Goal: Information Seeking & Learning: Learn about a topic

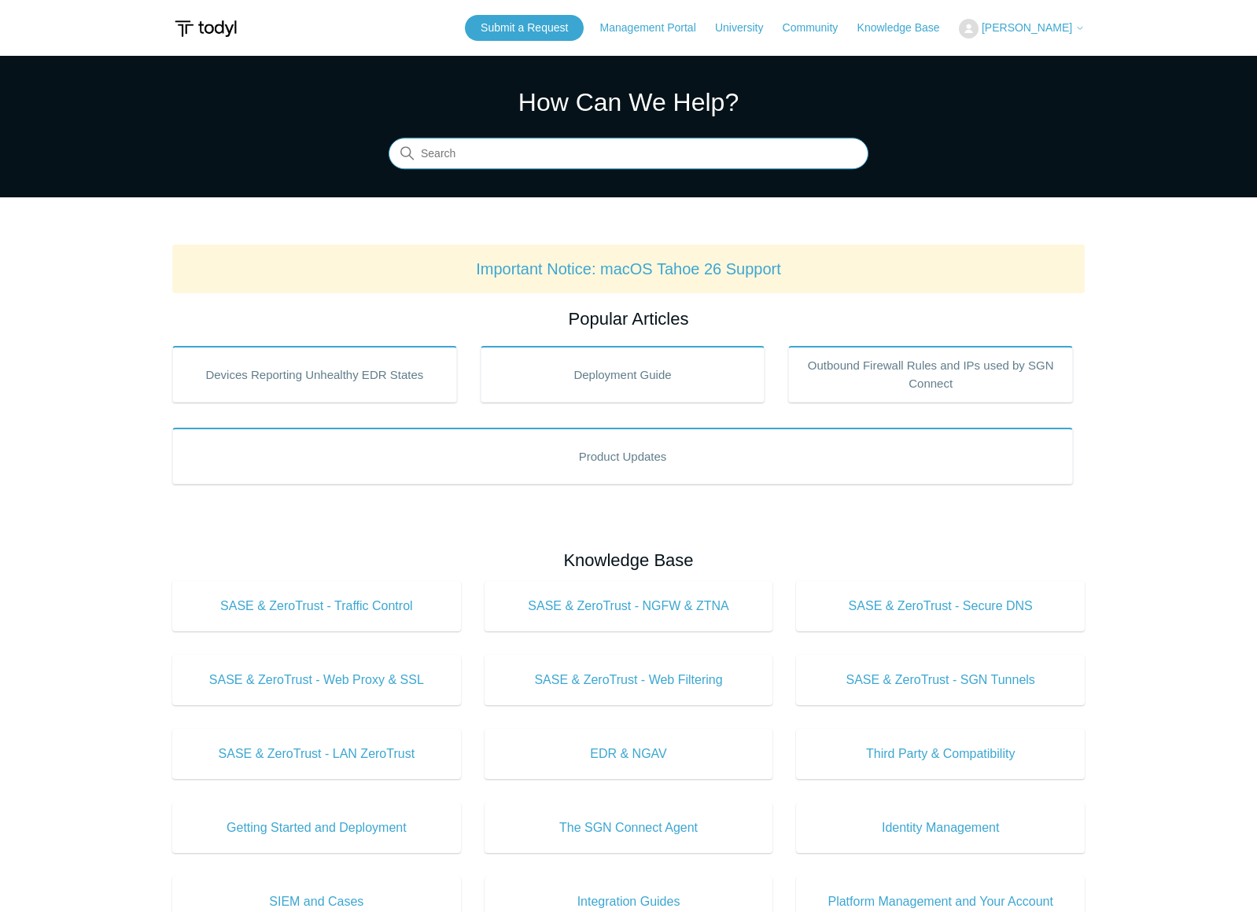
click at [454, 150] on input "Search" at bounding box center [629, 153] width 480 height 31
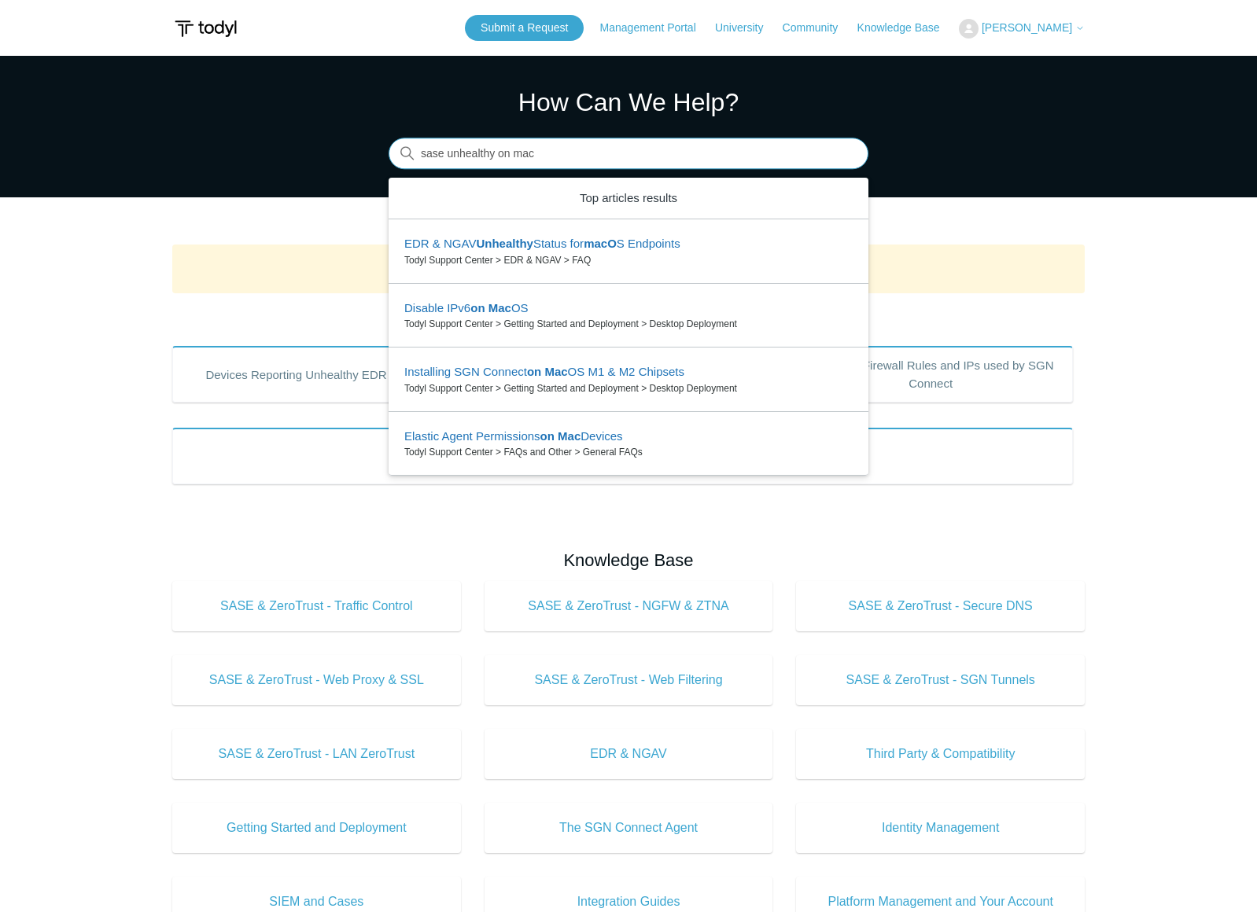
type input "sase unhealthy on mac"
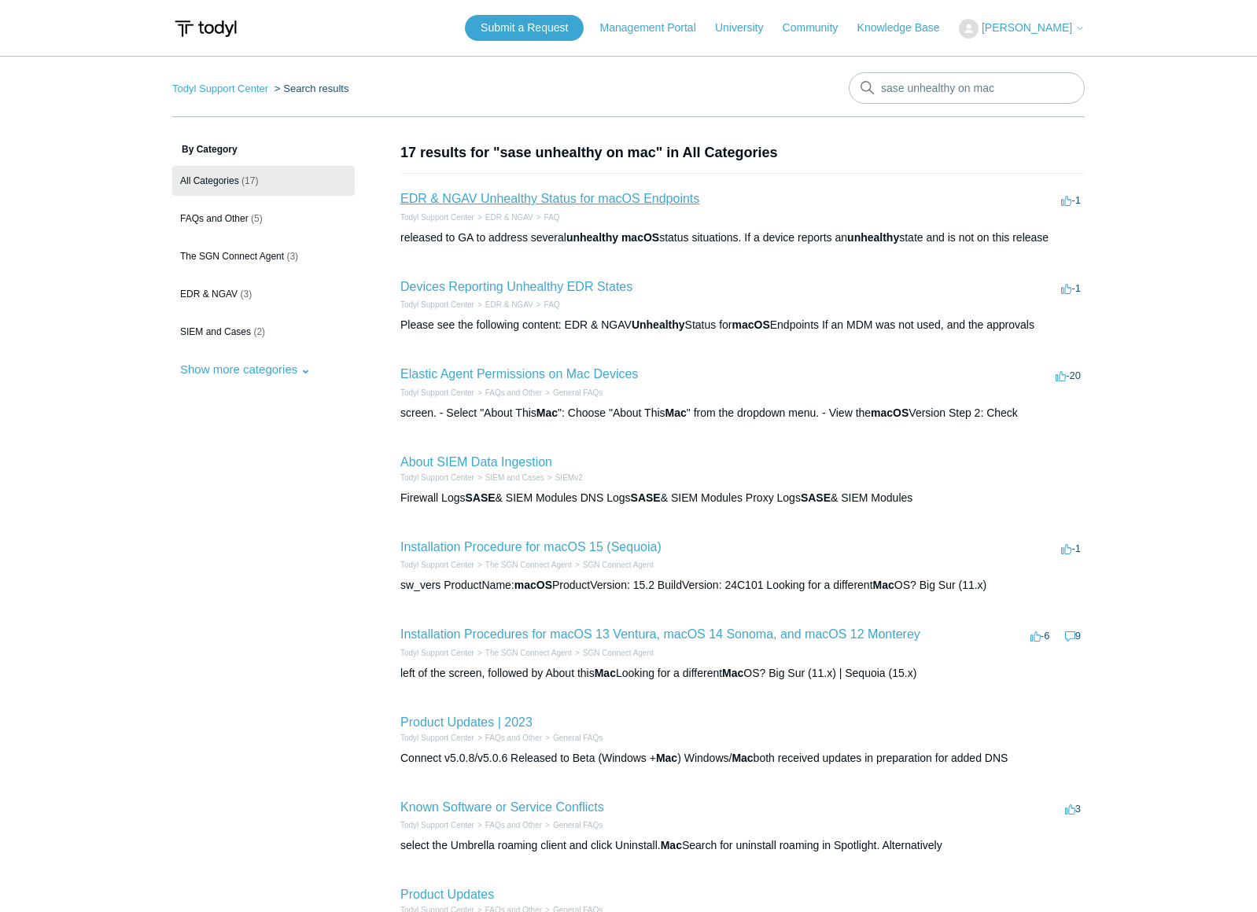
click at [510, 202] on link "EDR & NGAV Unhealthy Status for macOS Endpoints" at bounding box center [549, 198] width 299 height 13
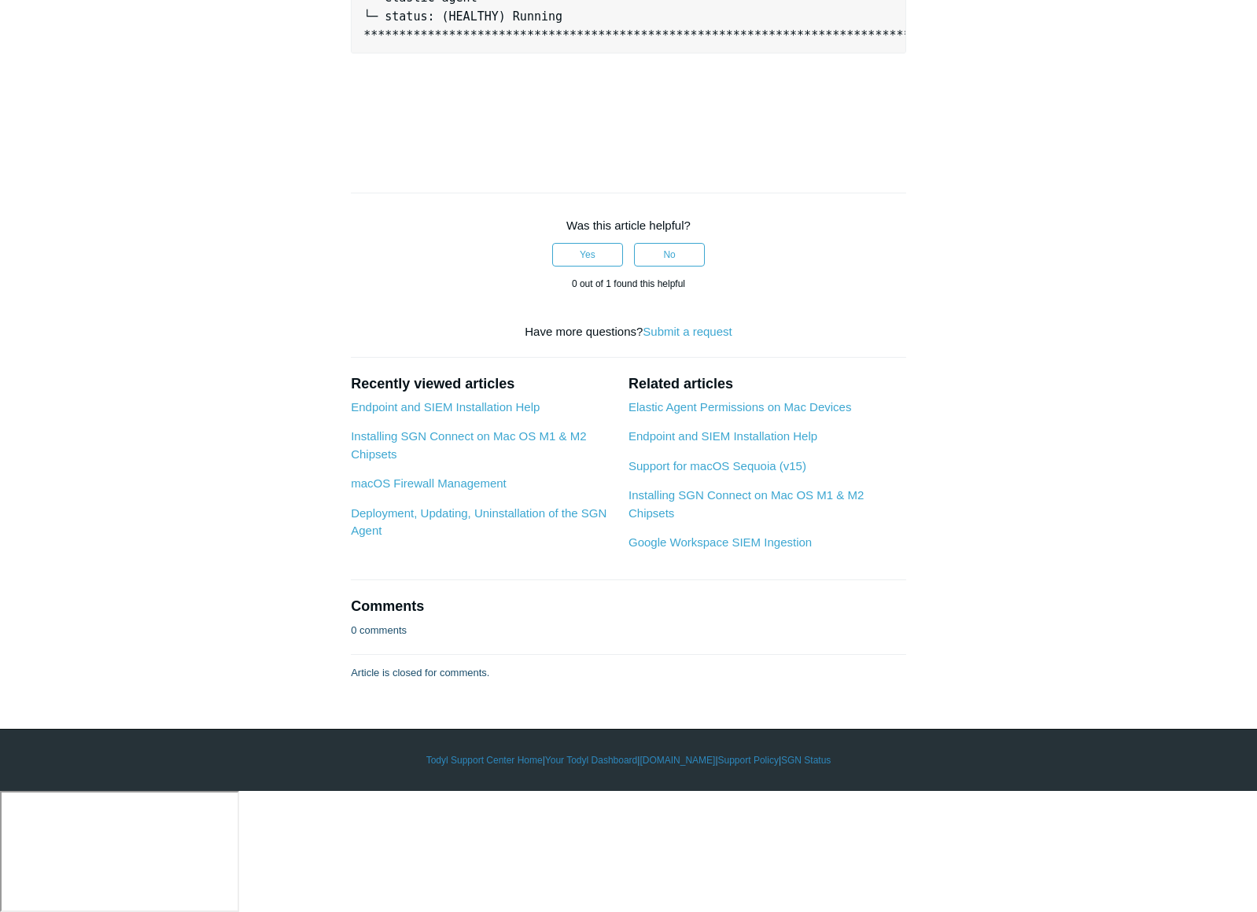
scroll to position [2191, 0]
drag, startPoint x: 613, startPoint y: 404, endPoint x: 374, endPoint y: 408, distance: 238.4
copy pre "sudo ./endpoint-tools-v3.sh -status"
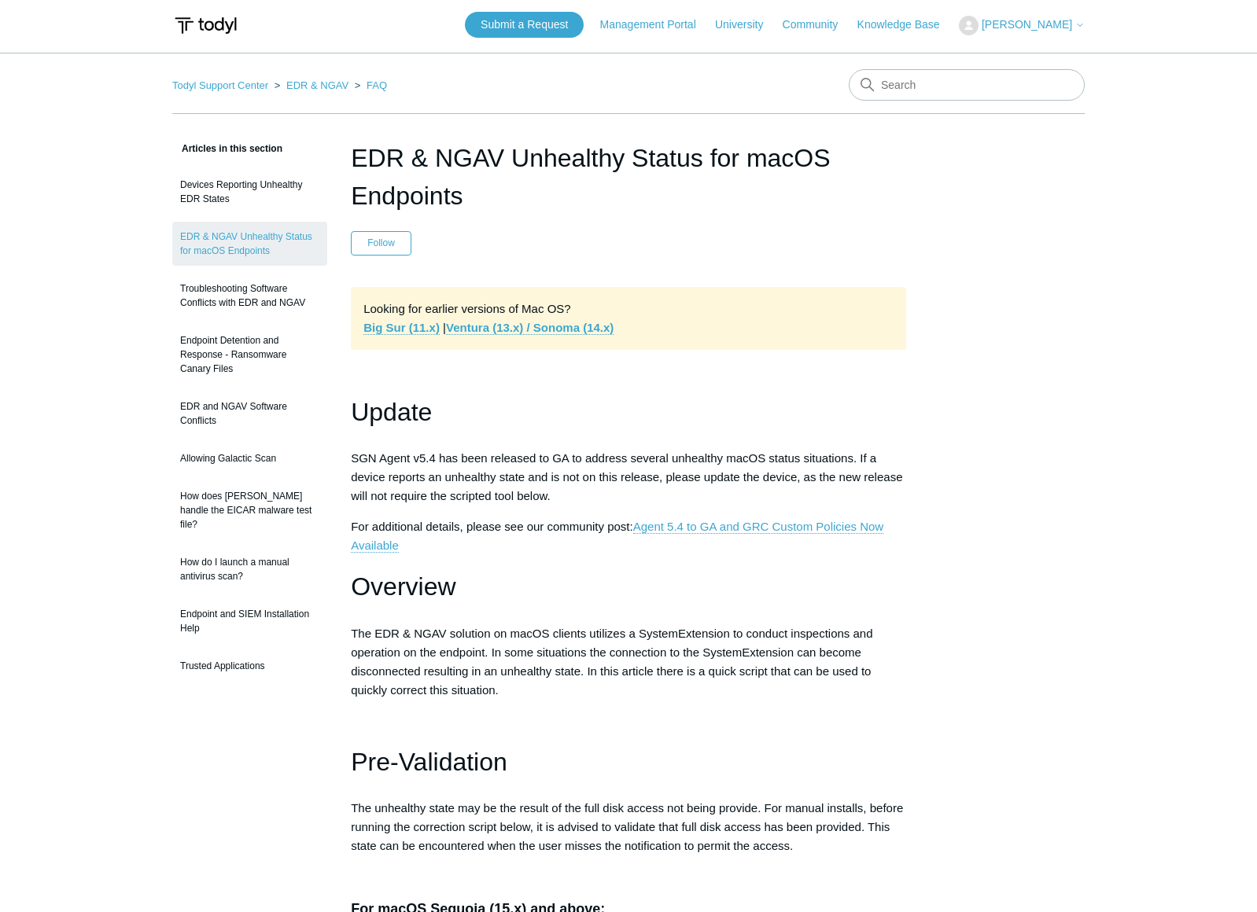
scroll to position [0, 0]
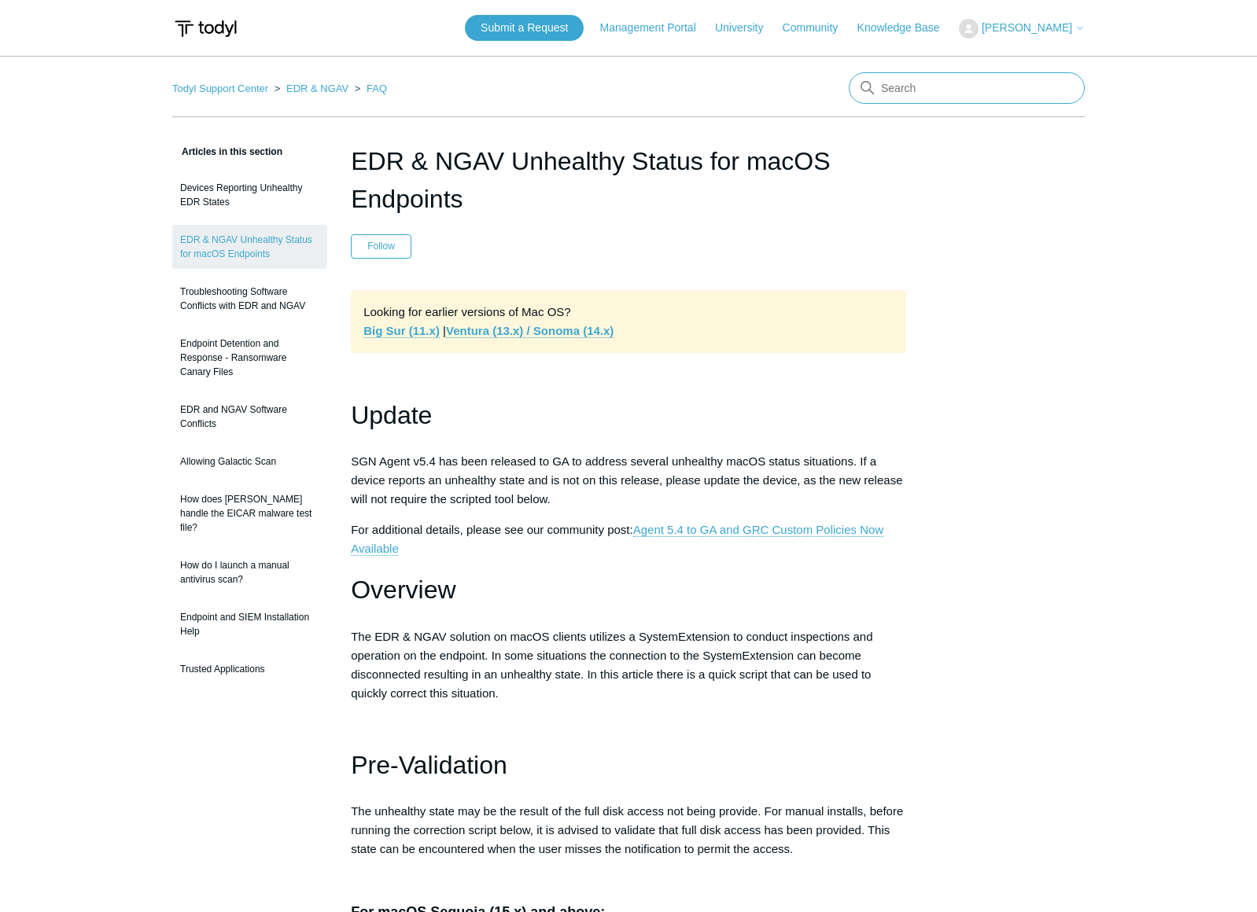
click at [908, 93] on input "Search" at bounding box center [967, 87] width 236 height 31
type input "SASE"
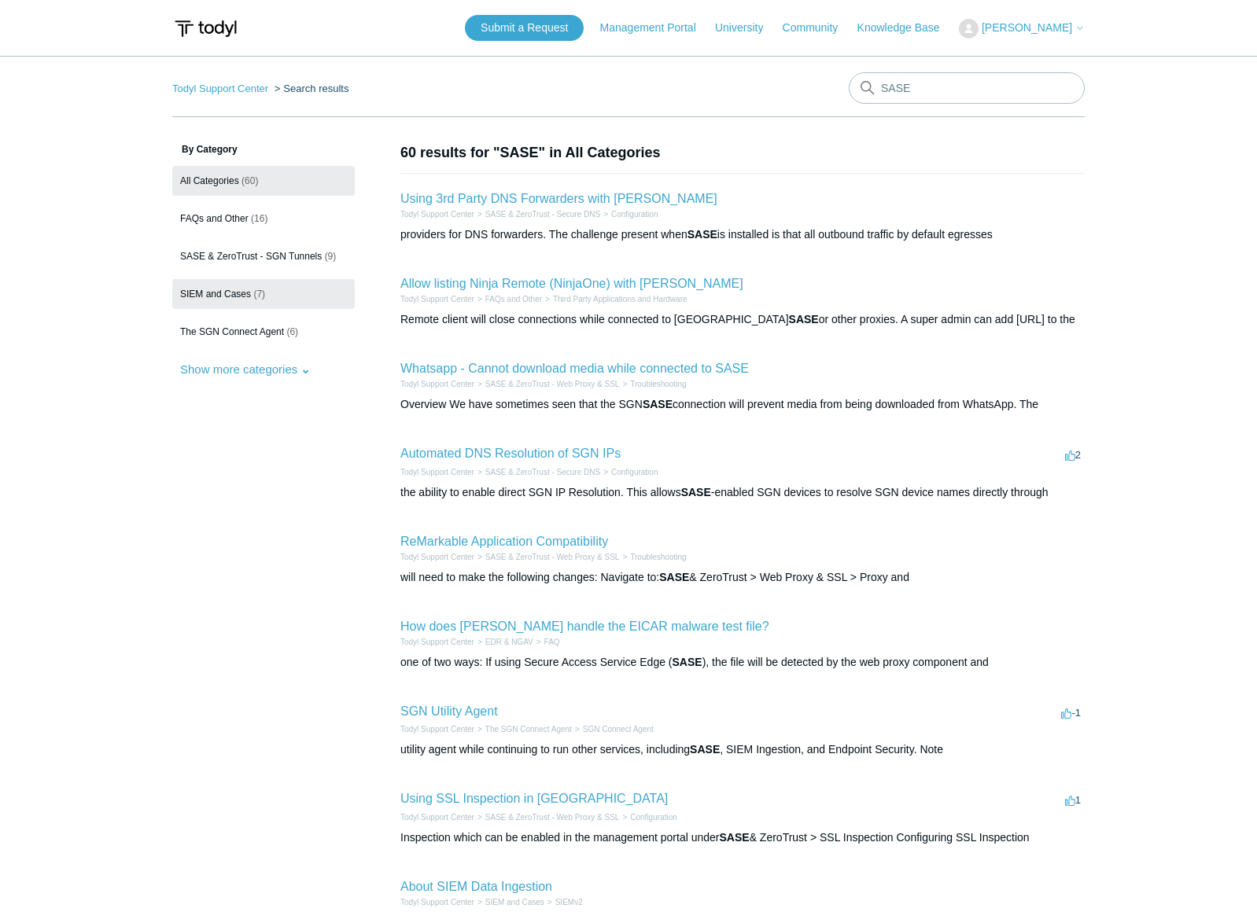
click at [218, 290] on span "SIEM and Cases" at bounding box center [215, 294] width 71 height 11
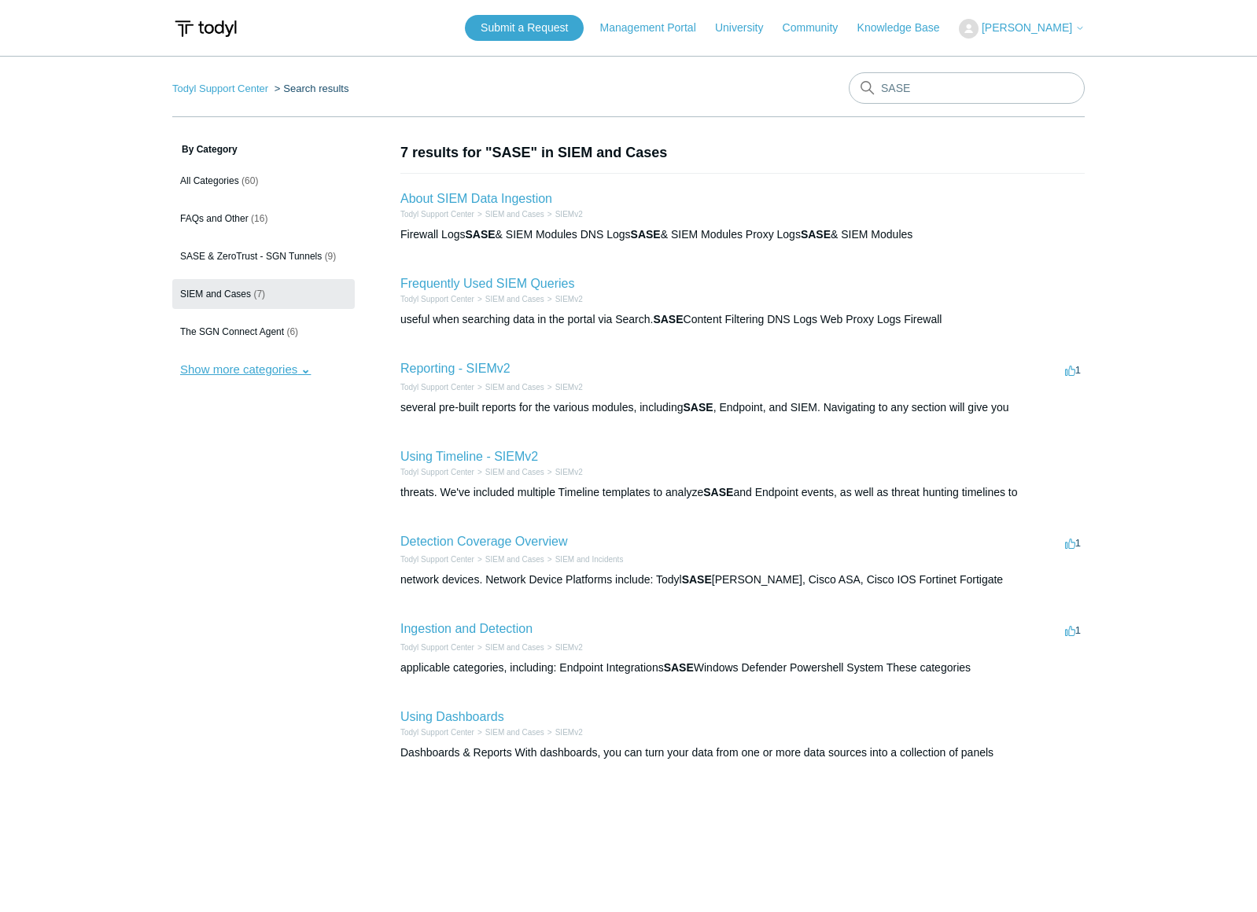
click at [259, 372] on button "Show more categories" at bounding box center [245, 369] width 146 height 29
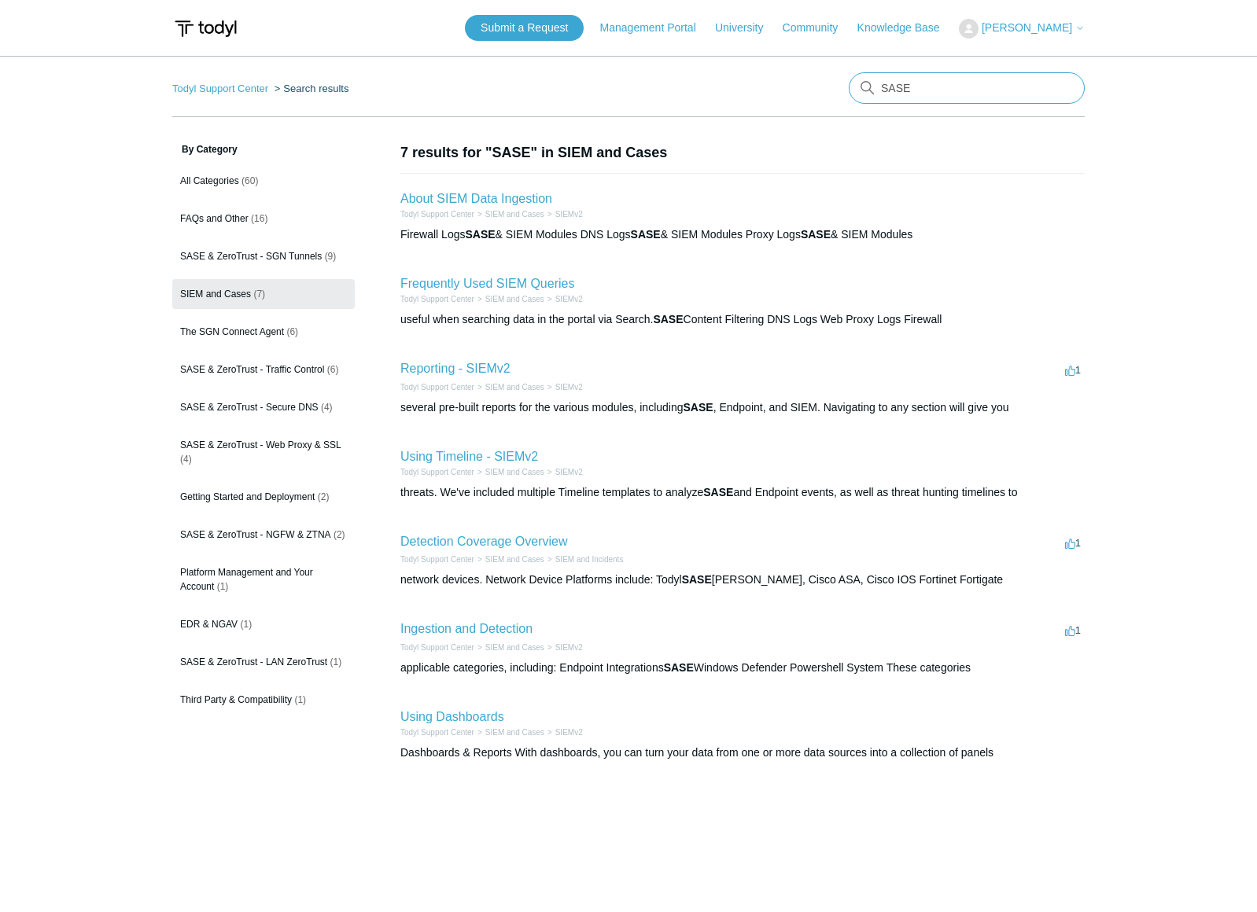
click at [904, 88] on input "SASE" at bounding box center [967, 87] width 236 height 31
drag, startPoint x: 913, startPoint y: 87, endPoint x: 835, endPoint y: 80, distance: 78.9
click at [835, 80] on nav "Todyl Support Center Search results There are no matching results in this help …" at bounding box center [628, 94] width 912 height 45
type input "mac os 25"
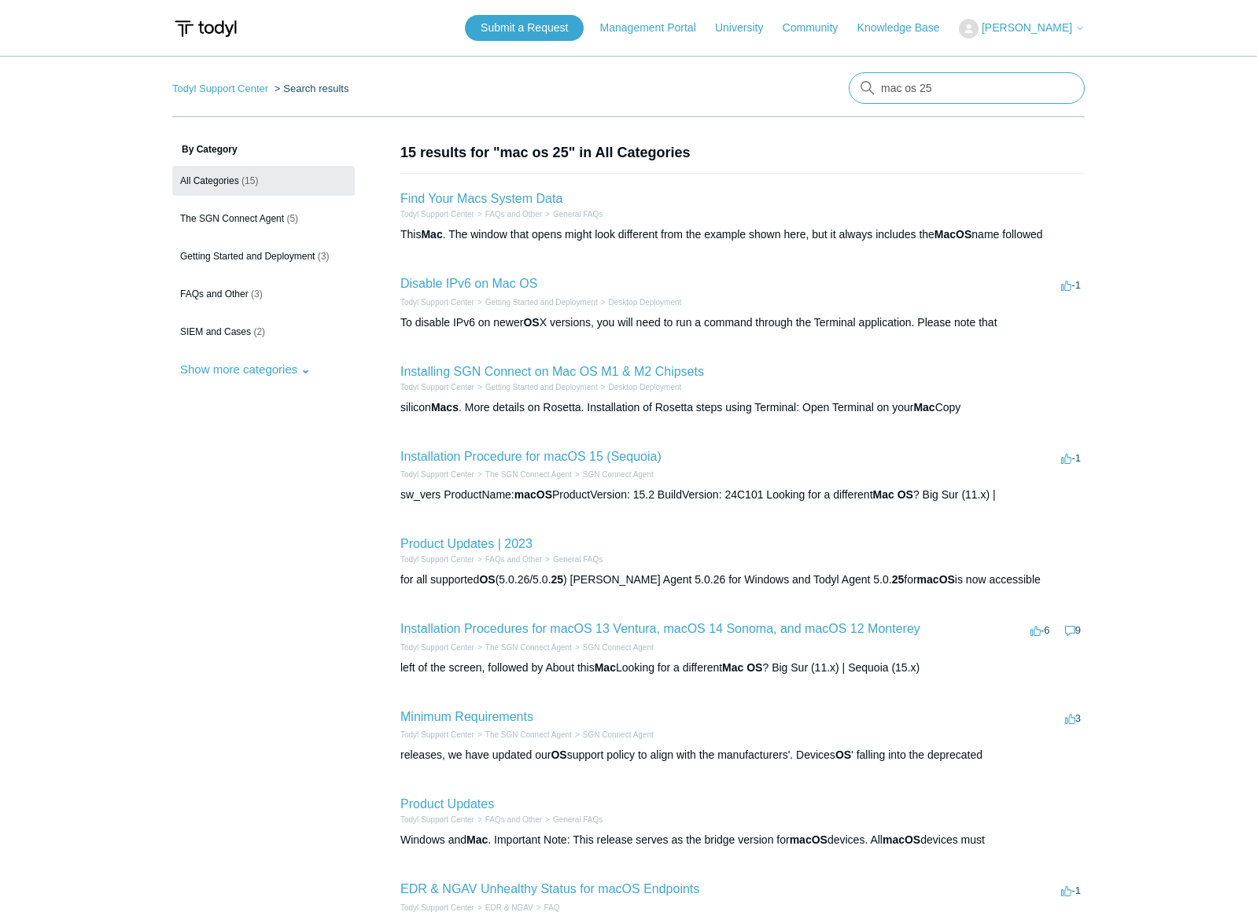
click at [938, 87] on input "mac os 25" at bounding box center [967, 87] width 236 height 31
click at [945, 88] on input "mac os 25" at bounding box center [967, 87] width 236 height 31
type input "mac os [PERSON_NAME]"
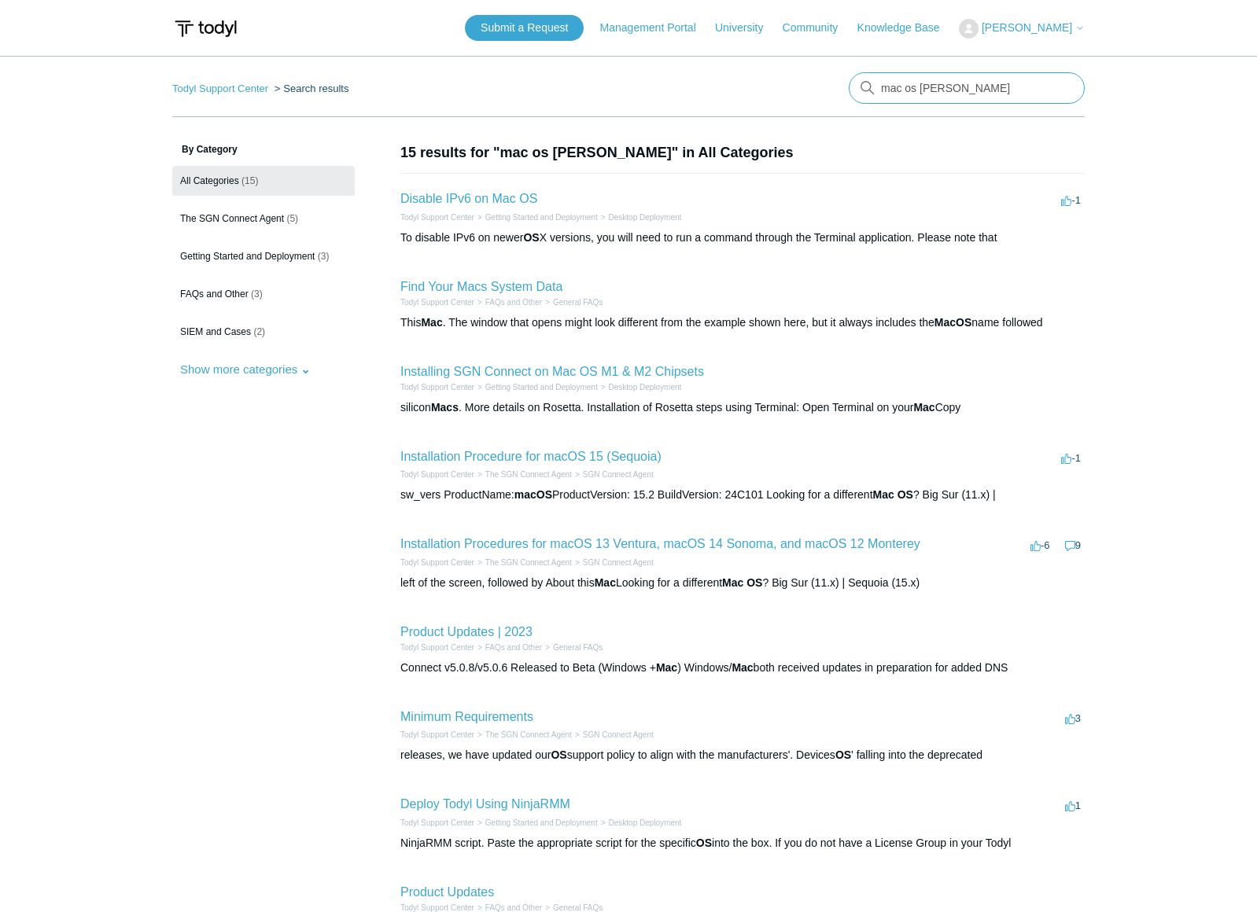
drag, startPoint x: 925, startPoint y: 85, endPoint x: 938, endPoint y: 84, distance: 13.4
click at [926, 85] on input "mac os [PERSON_NAME]" at bounding box center [967, 87] width 236 height 31
click at [979, 87] on input "mac os [PERSON_NAME]" at bounding box center [967, 87] width 236 height 31
type input "mac os"
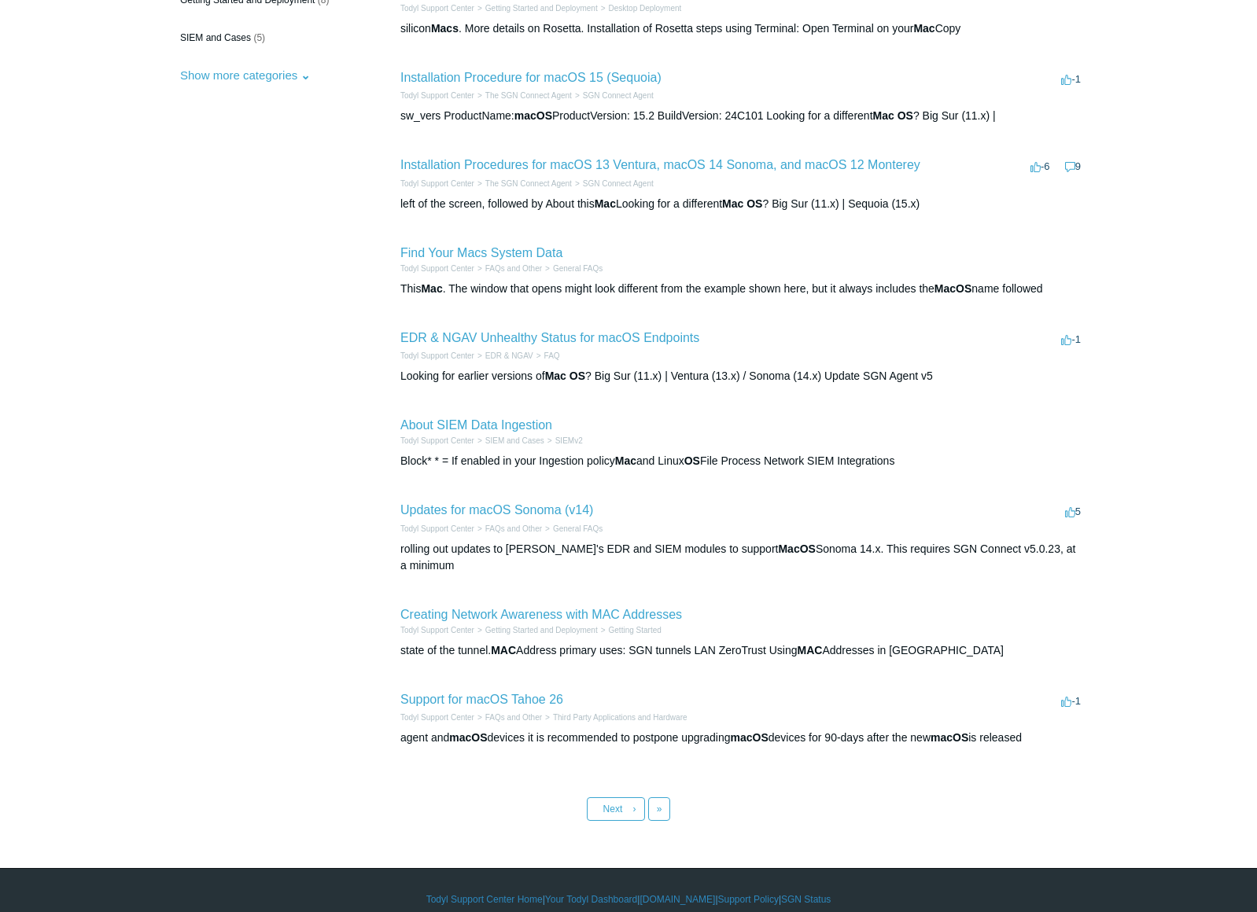
scroll to position [305, 0]
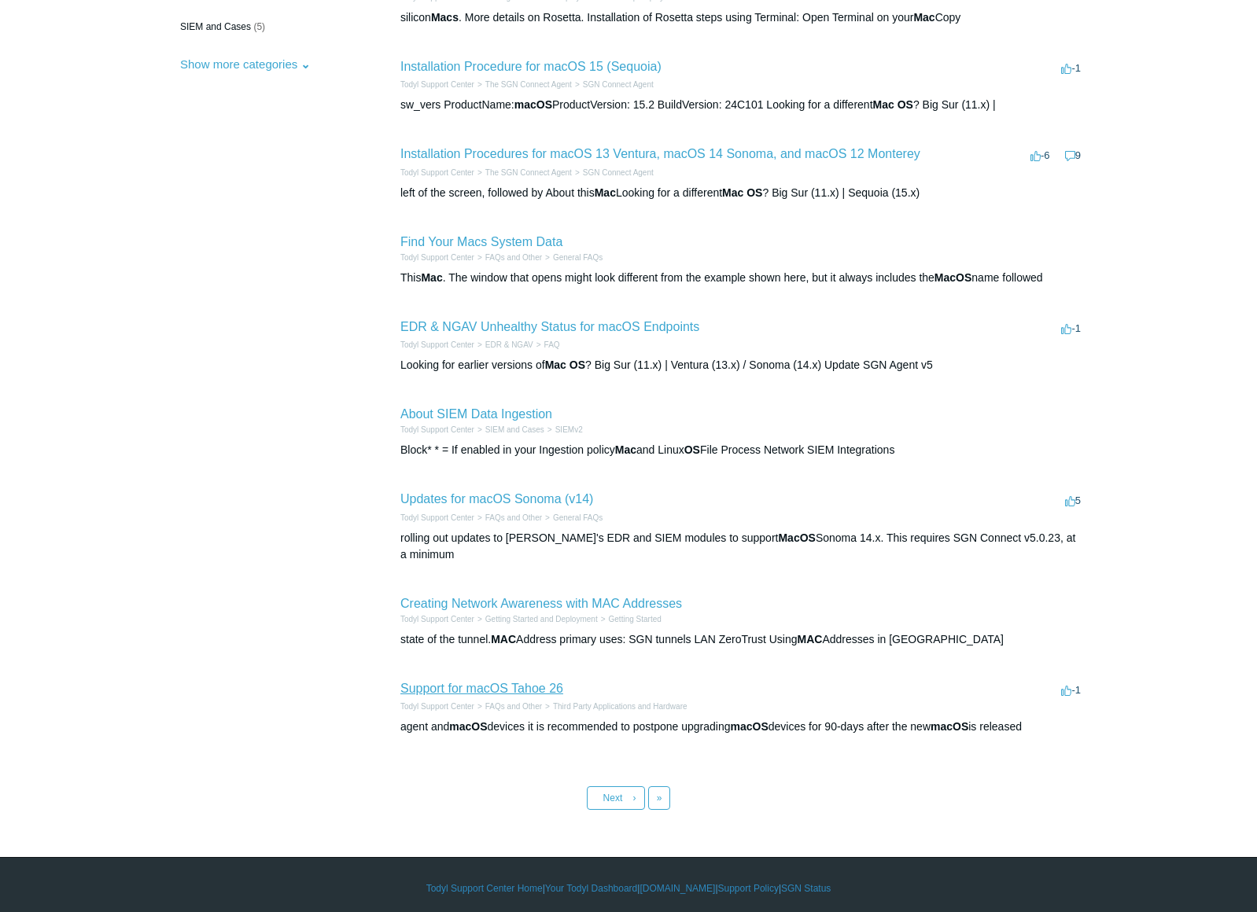
click at [471, 683] on link "Support for macOS Tahoe 26" at bounding box center [481, 688] width 163 height 13
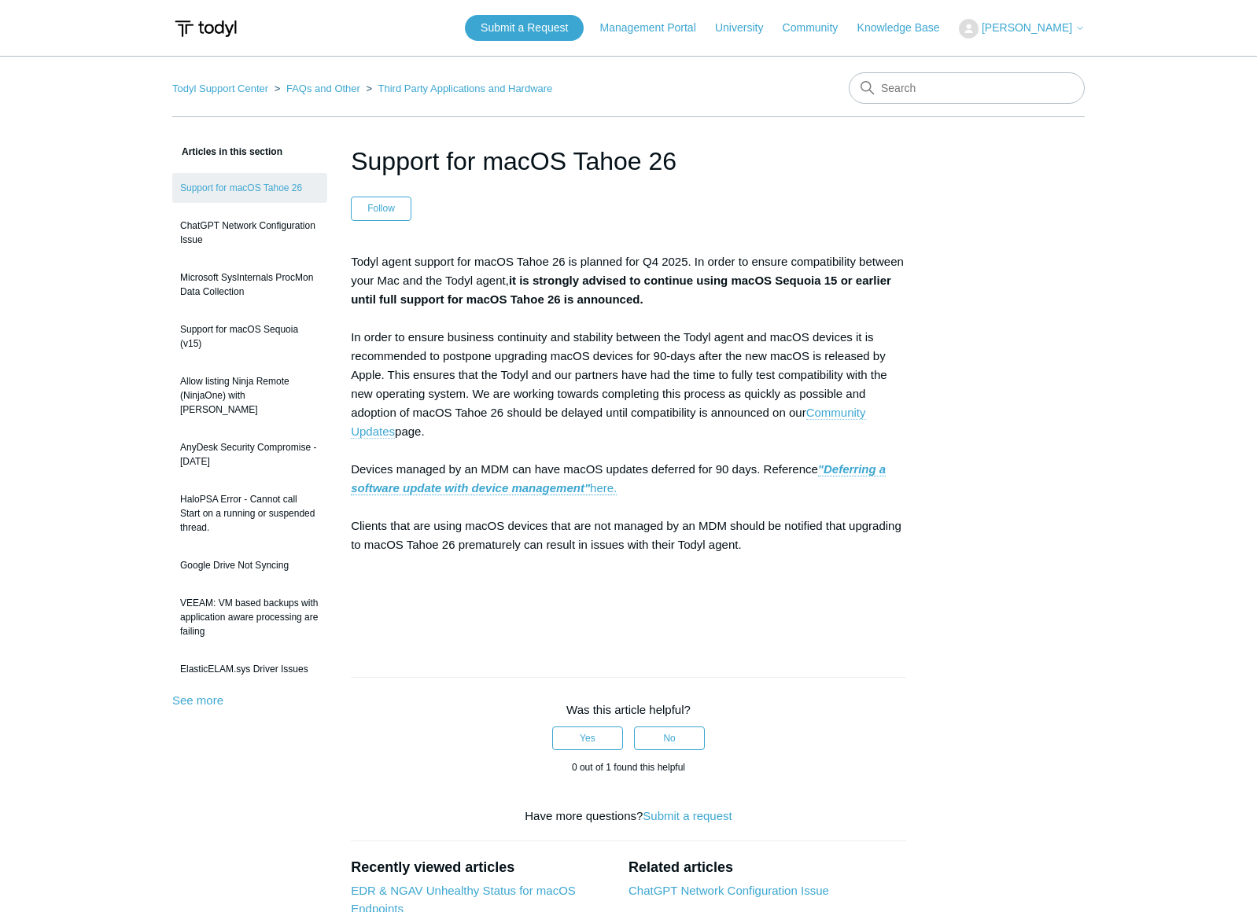
click at [837, 418] on link "Community Updates" at bounding box center [608, 422] width 514 height 33
